Goal: Communication & Community: Connect with others

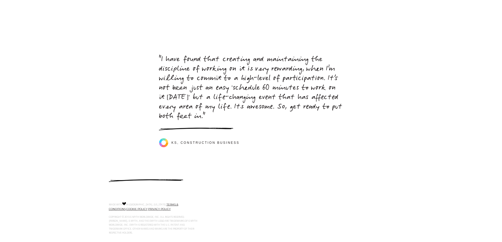
scroll to position [2361, 0]
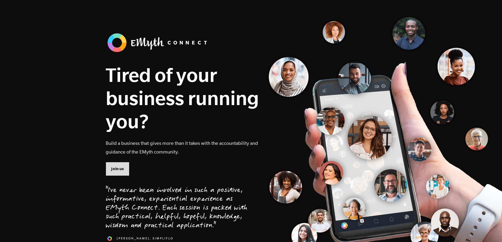
click at [125, 169] on link "Join us" at bounding box center [118, 169] width 24 height 14
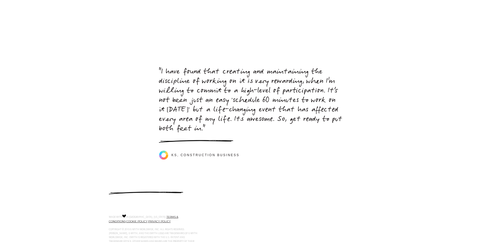
scroll to position [2362, 0]
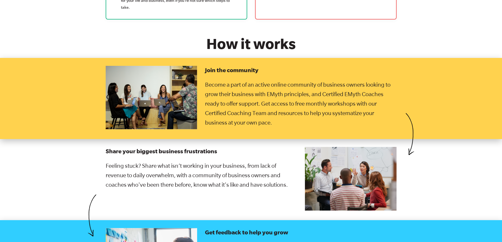
scroll to position [843, 0]
